Goal: Task Accomplishment & Management: Use online tool/utility

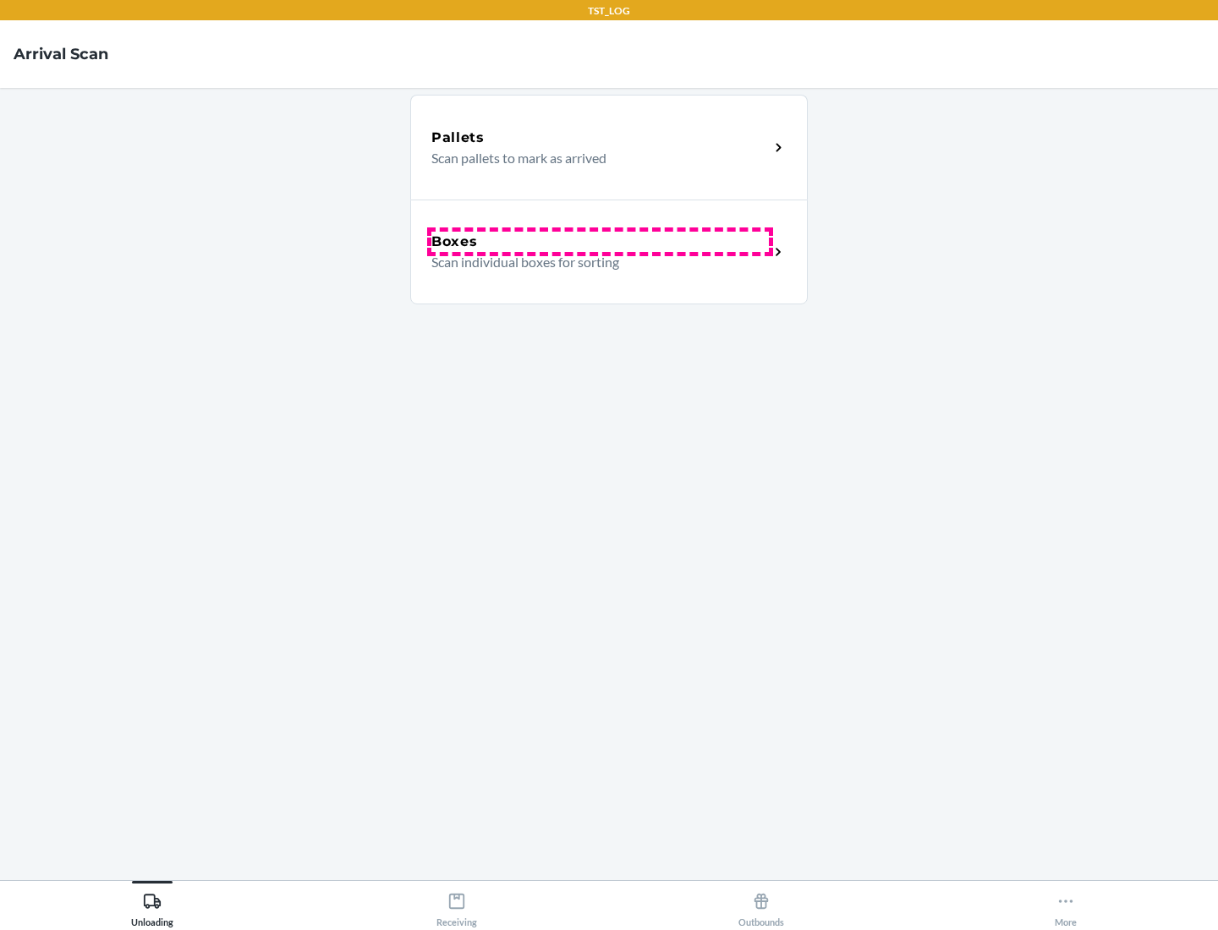
click at [600, 242] on div "Boxes" at bounding box center [599, 242] width 337 height 20
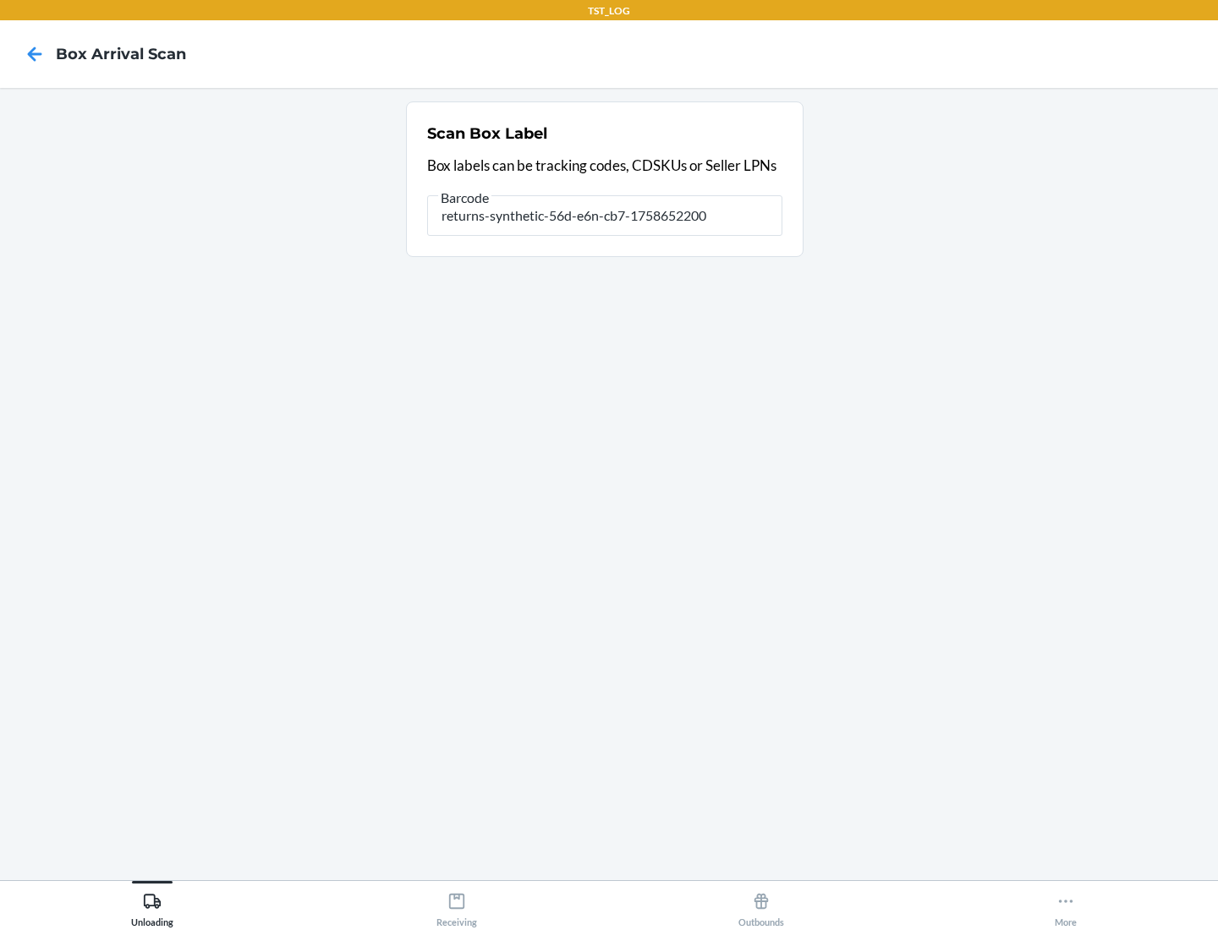
type input "returns-synthetic-56d-e6n-cb7-1758652200"
